Goal: Task Accomplishment & Management: Manage account settings

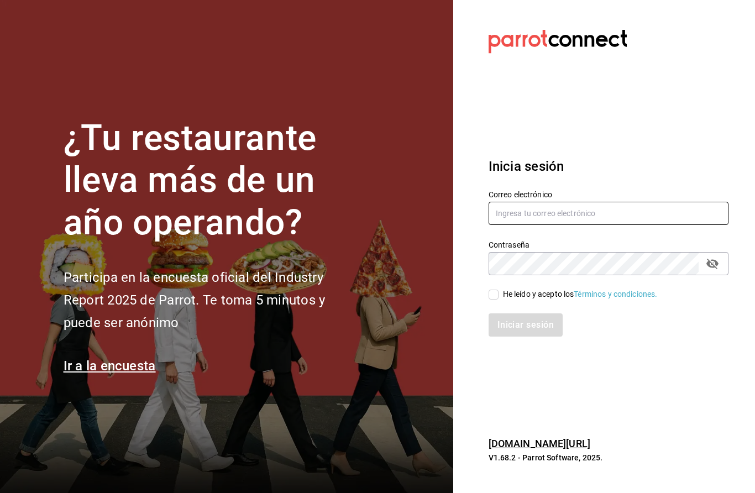
click at [570, 225] on input "text" at bounding box center [608, 213] width 240 height 23
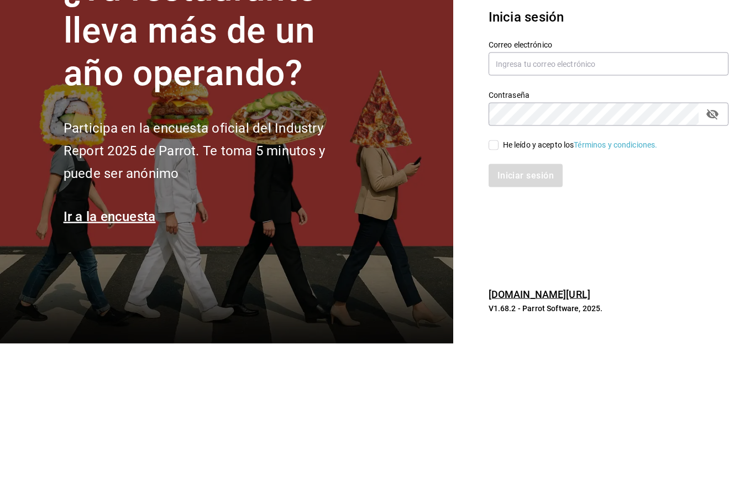
scroll to position [30, 0]
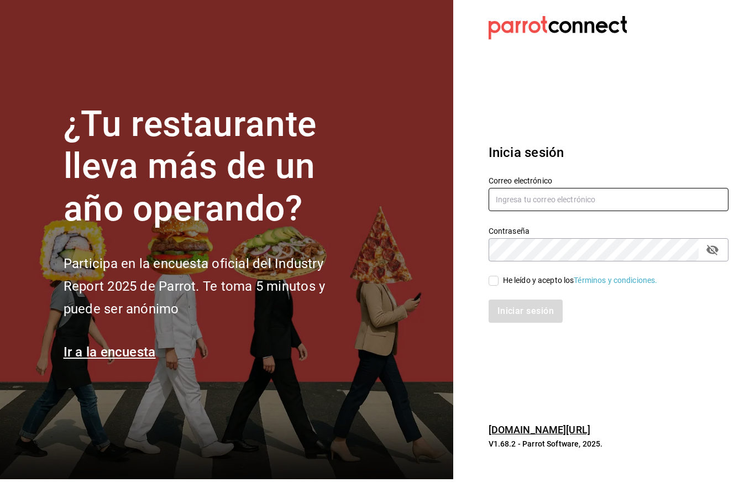
type input "[EMAIL_ADDRESS][DOMAIN_NAME]"
click at [500, 288] on span "He leído y acepto los Términos y condiciones." at bounding box center [577, 294] width 159 height 12
click at [498, 289] on input "He leído y acepto los Términos y condiciones." at bounding box center [493, 294] width 10 height 10
checkbox input "true"
click at [513, 313] on button "Iniciar sesión" at bounding box center [525, 324] width 75 height 23
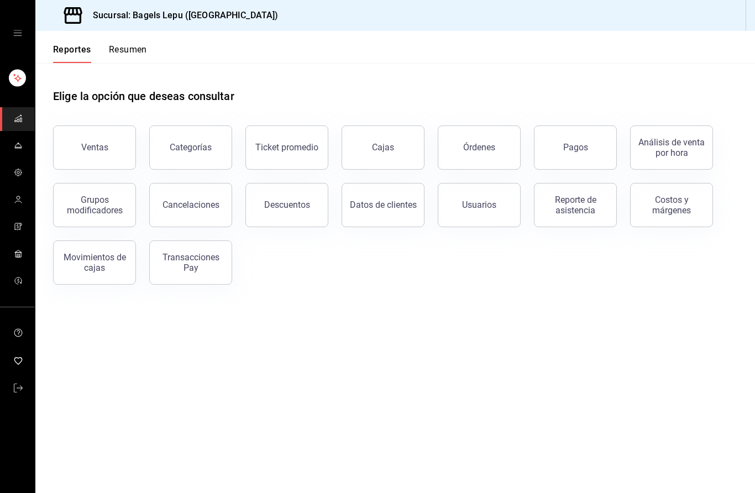
click at [19, 150] on span "mailbox folders" at bounding box center [18, 146] width 9 height 15
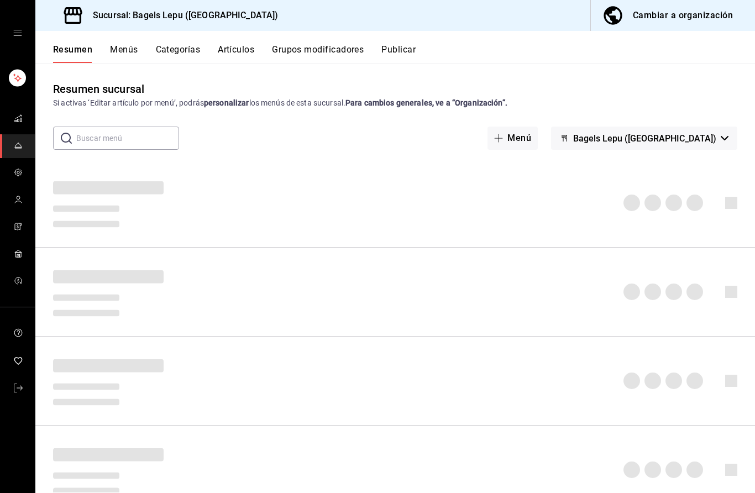
click at [18, 251] on icon "mailbox folders" at bounding box center [18, 253] width 9 height 9
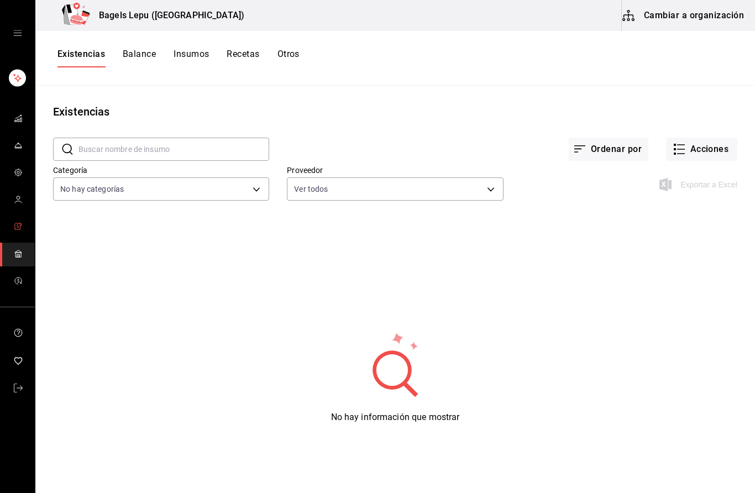
click at [27, 219] on link "mailbox folders" at bounding box center [17, 227] width 35 height 24
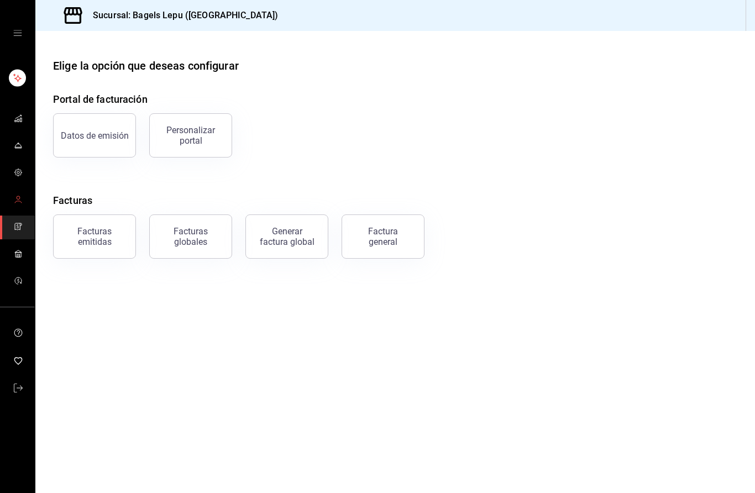
click at [23, 199] on link "mailbox folders" at bounding box center [17, 200] width 35 height 24
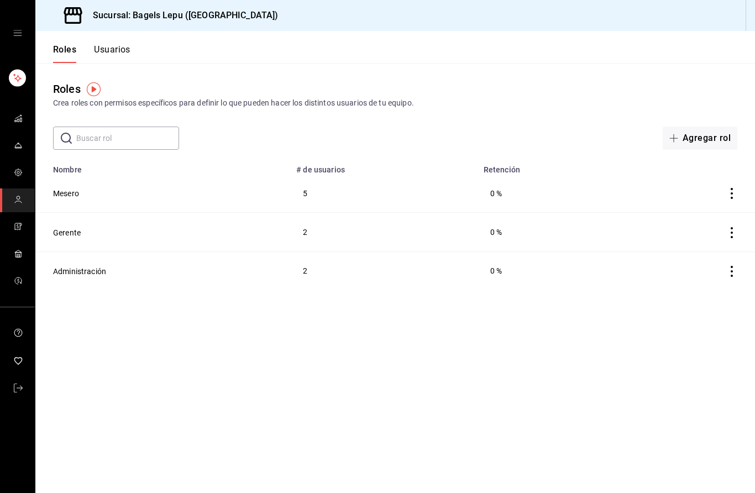
click at [503, 154] on main "Roles Crea roles con permisos específicos para definir lo que pueden hacer los …" at bounding box center [394, 278] width 719 height 430
click at [22, 174] on icon "mailbox folders" at bounding box center [18, 172] width 9 height 9
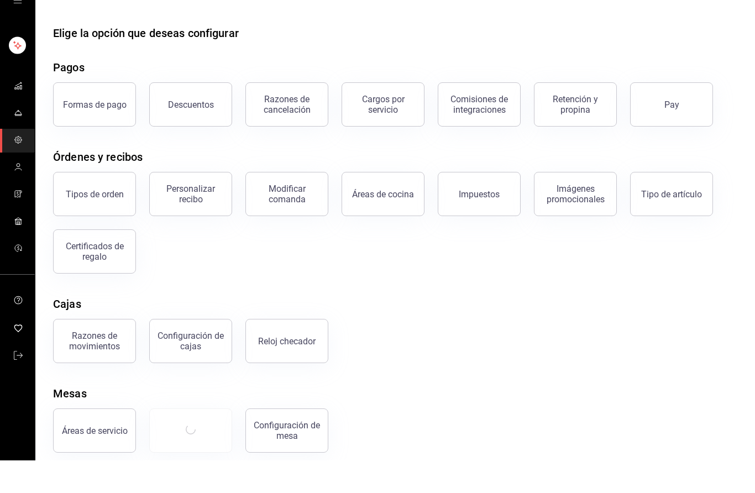
scroll to position [10, 0]
click at [303, 441] on button "Configuración de mesa" at bounding box center [286, 463] width 83 height 44
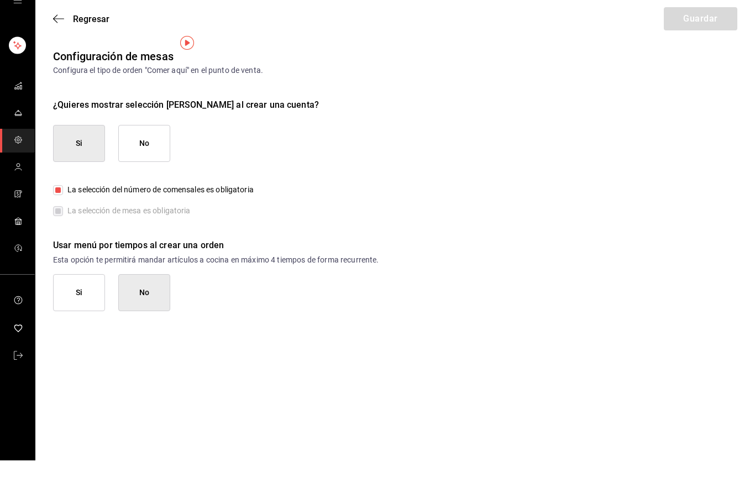
scroll to position [19, 0]
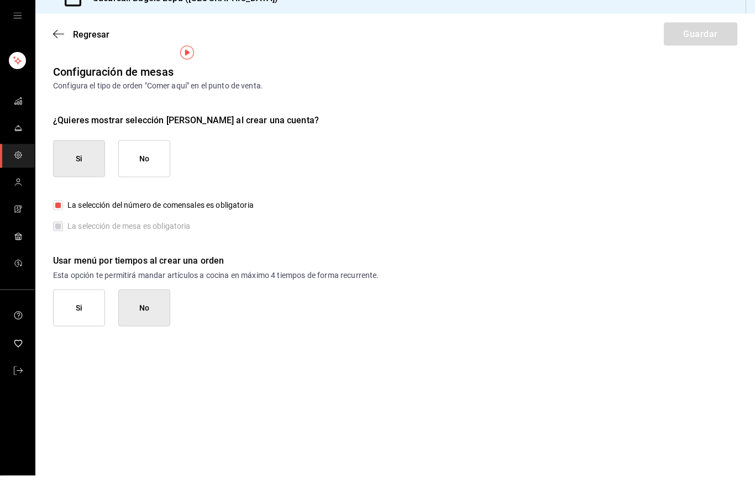
click at [83, 46] on span "Regresar" at bounding box center [91, 51] width 36 height 10
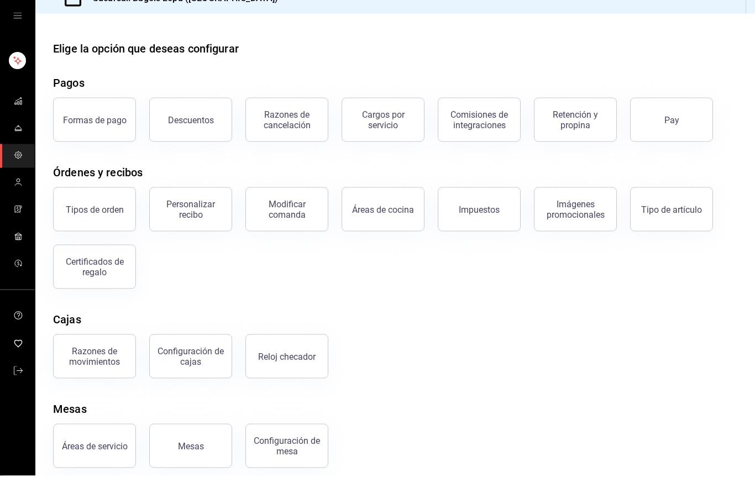
click at [199, 458] on div "Mesas" at bounding box center [191, 463] width 26 height 10
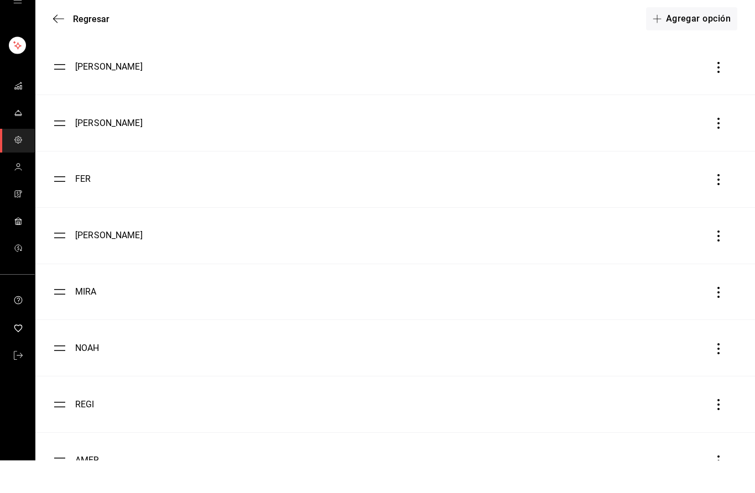
scroll to position [2354, 0]
click at [721, 318] on icon "button" at bounding box center [718, 323] width 11 height 11
click at [656, 275] on li "Eliminar" at bounding box center [668, 290] width 110 height 31
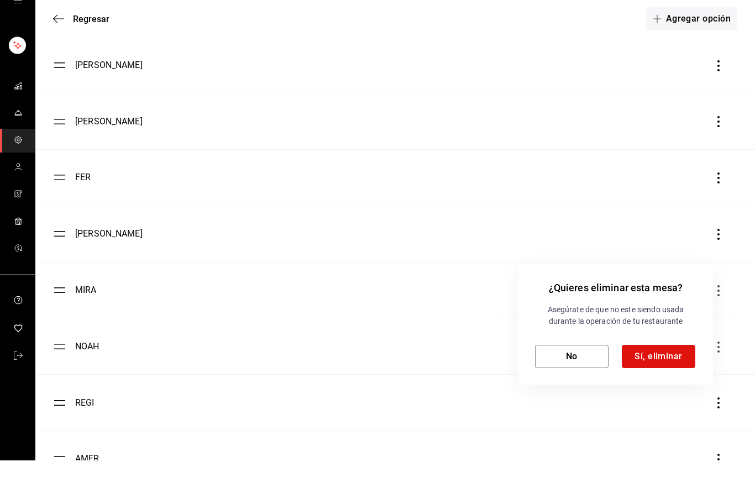
click at [652, 377] on button "Sí, eliminar" at bounding box center [657, 388] width 73 height 23
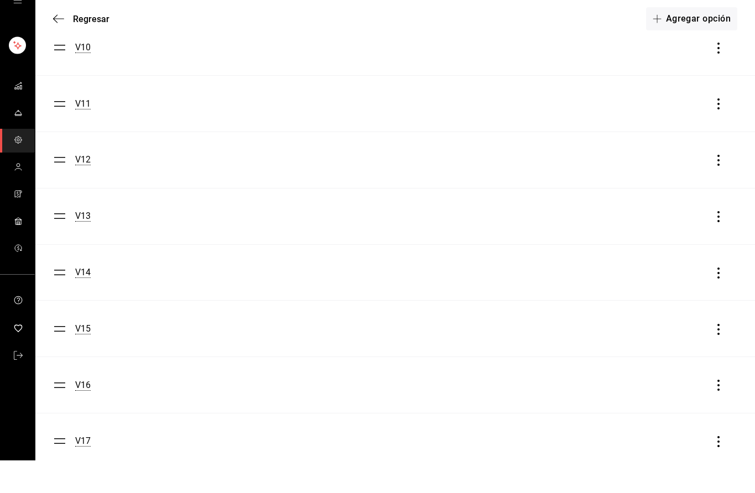
scroll to position [1540, 0]
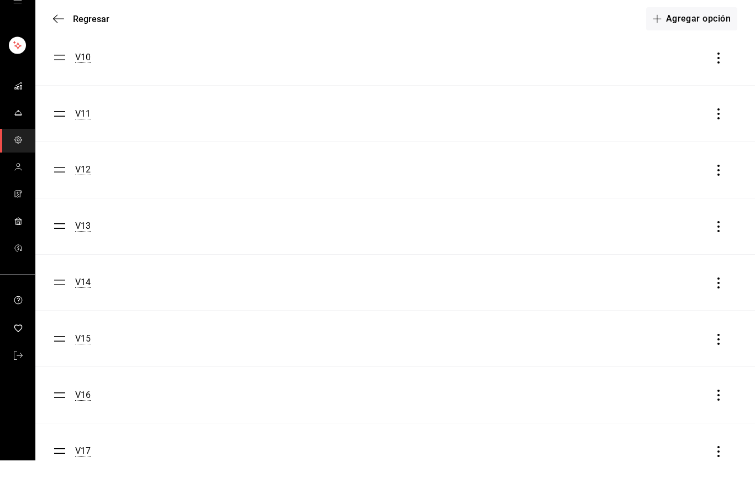
click at [697, 40] on button "Agregar opción" at bounding box center [691, 51] width 91 height 23
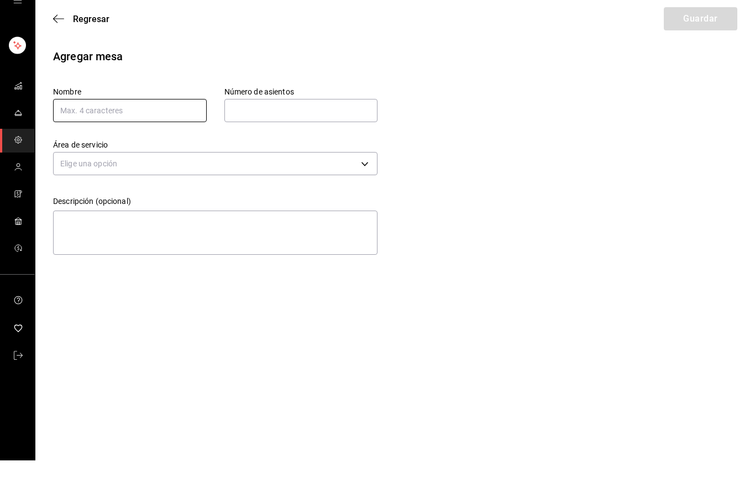
click at [170, 131] on input "text" at bounding box center [130, 142] width 154 height 23
type input "Isaa"
click at [313, 132] on input "text" at bounding box center [301, 143] width 154 height 22
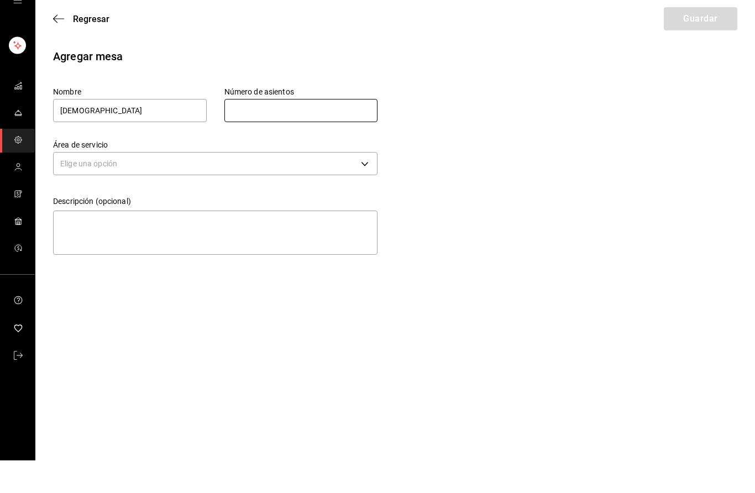
type input "1"
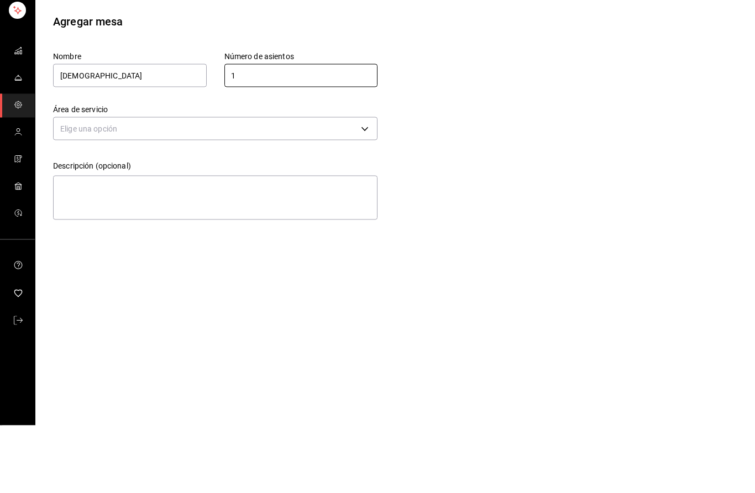
click at [318, 133] on body "Sucursal: Bagels Lepu (Roma) Regresar Guardar Agregar mesa Nombre Isaa Número d…" at bounding box center [377, 246] width 755 height 493
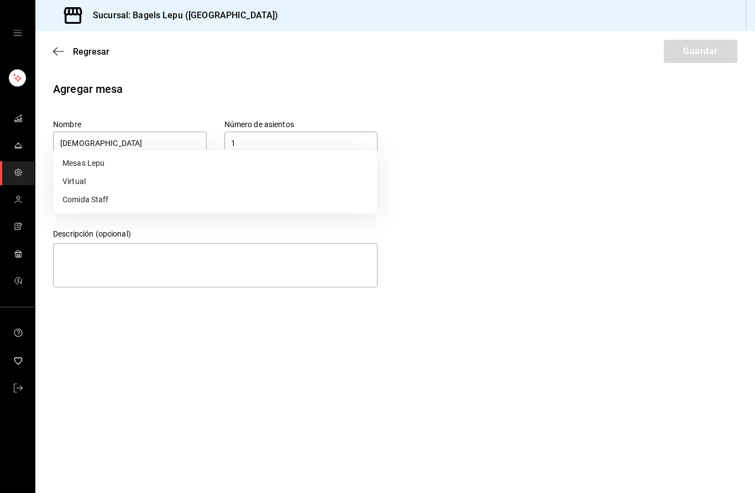
click at [114, 204] on li "Comida Staff" at bounding box center [215, 200] width 323 height 18
type input "bb1413e0-8110-471e-8806-34cd89a6c9d8"
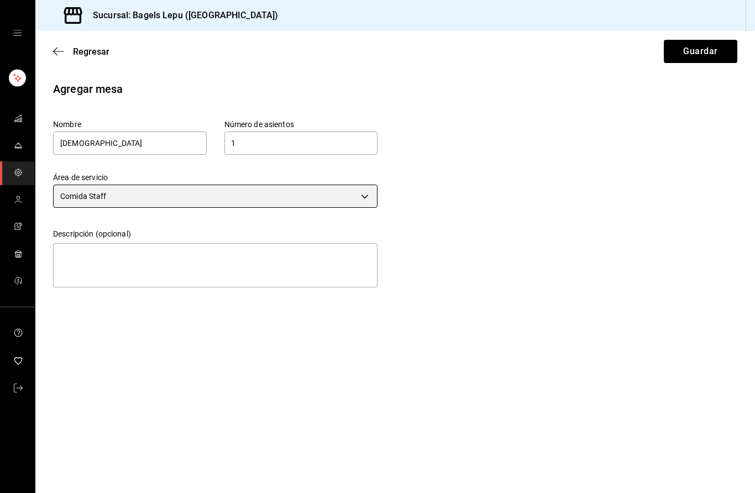
scroll to position [0, 0]
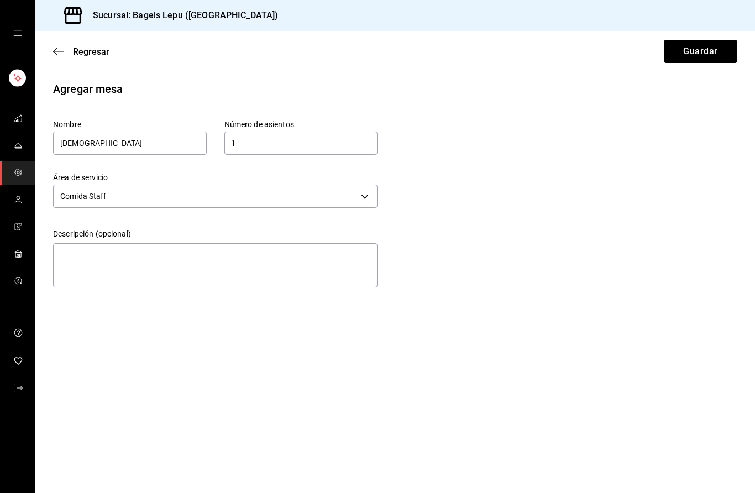
click at [703, 51] on button "Guardar" at bounding box center [699, 51] width 73 height 23
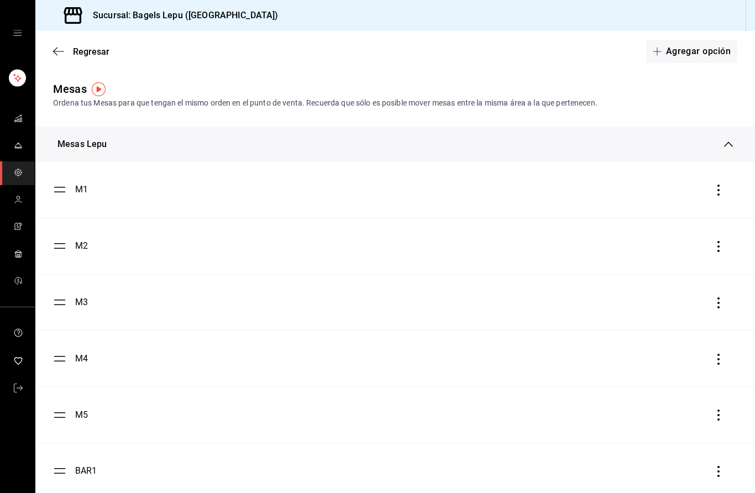
click at [700, 49] on button "Agregar opción" at bounding box center [691, 51] width 91 height 23
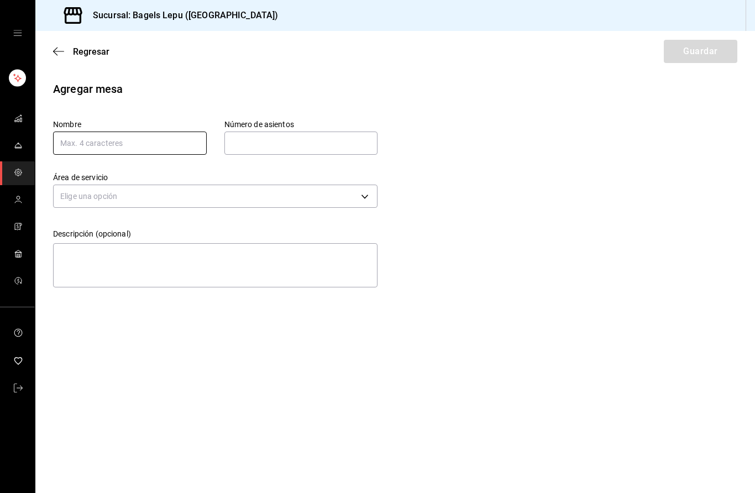
click at [154, 146] on input "text" at bounding box center [130, 142] width 154 height 23
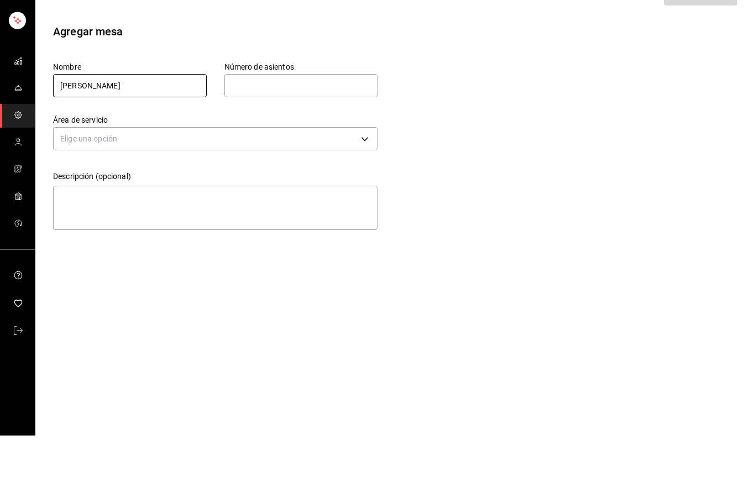
type input "Alan"
click at [292, 132] on input "text" at bounding box center [301, 143] width 154 height 22
type input "1"
click at [284, 129] on body "Sucursal: Bagels Lepu (Roma) Regresar Guardar Agregar mesa Nombre Alan Número d…" at bounding box center [377, 246] width 755 height 493
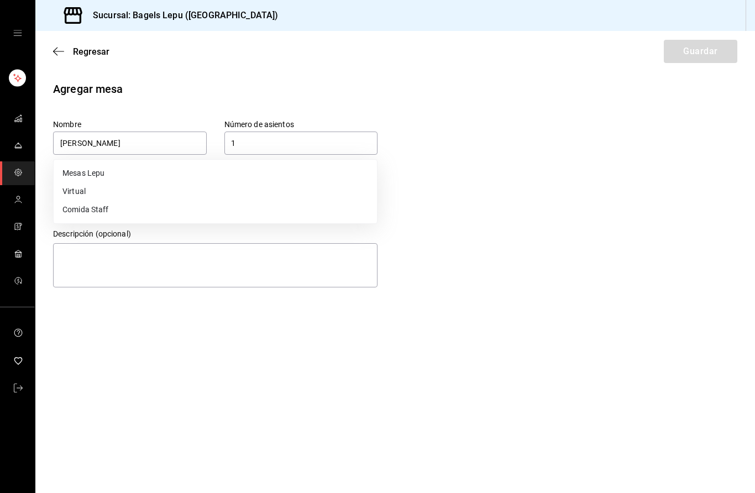
click at [207, 202] on li "Comida Staff" at bounding box center [215, 210] width 323 height 18
type input "bb1413e0-8110-471e-8806-34cd89a6c9d8"
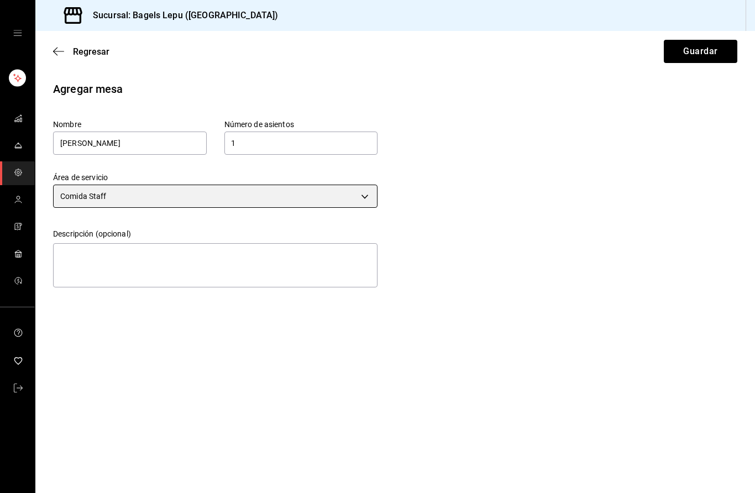
scroll to position [0, 0]
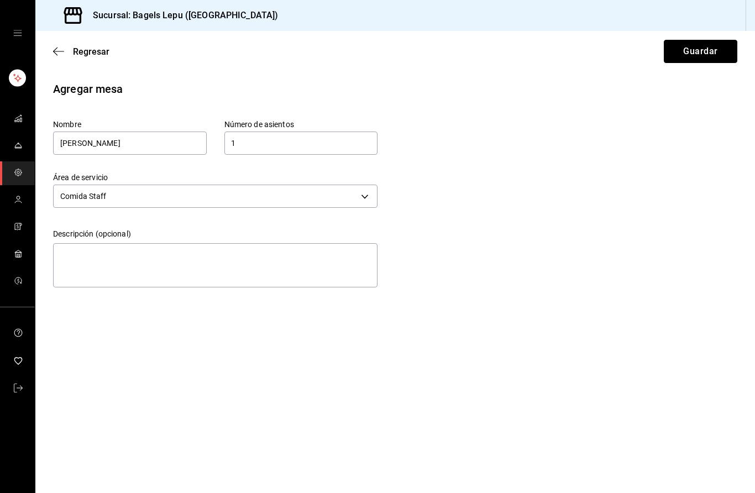
click at [708, 51] on button "Guardar" at bounding box center [699, 51] width 73 height 23
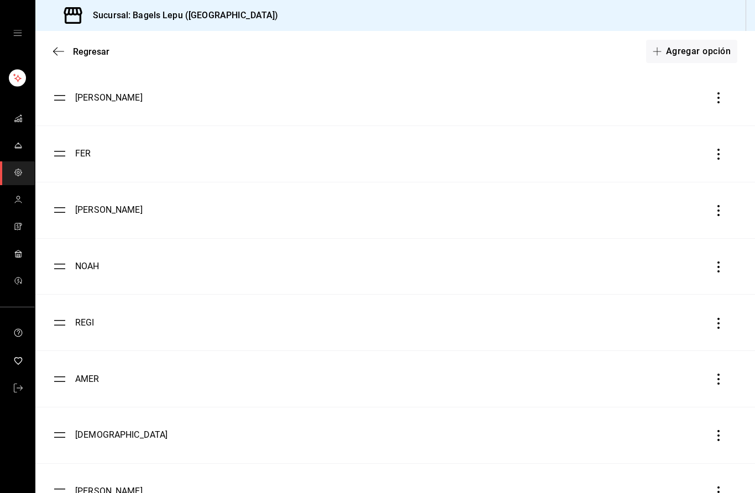
scroll to position [44, 0]
